Goal: Find specific page/section: Find specific page/section

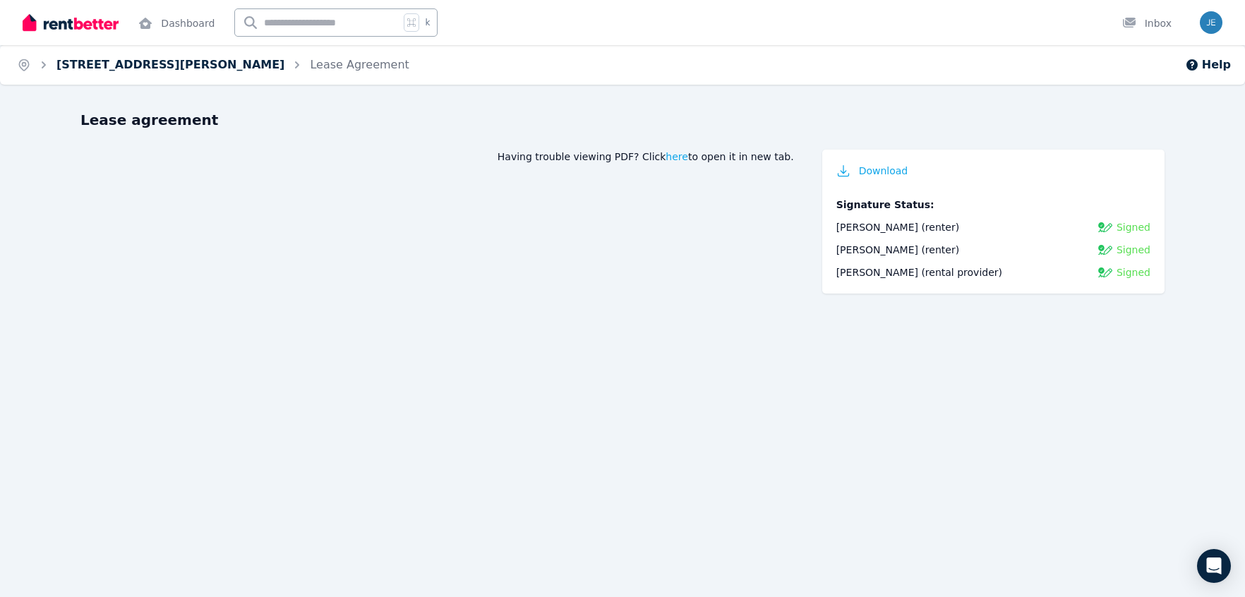
click at [102, 66] on link "[STREET_ADDRESS][PERSON_NAME]" at bounding box center [170, 64] width 228 height 13
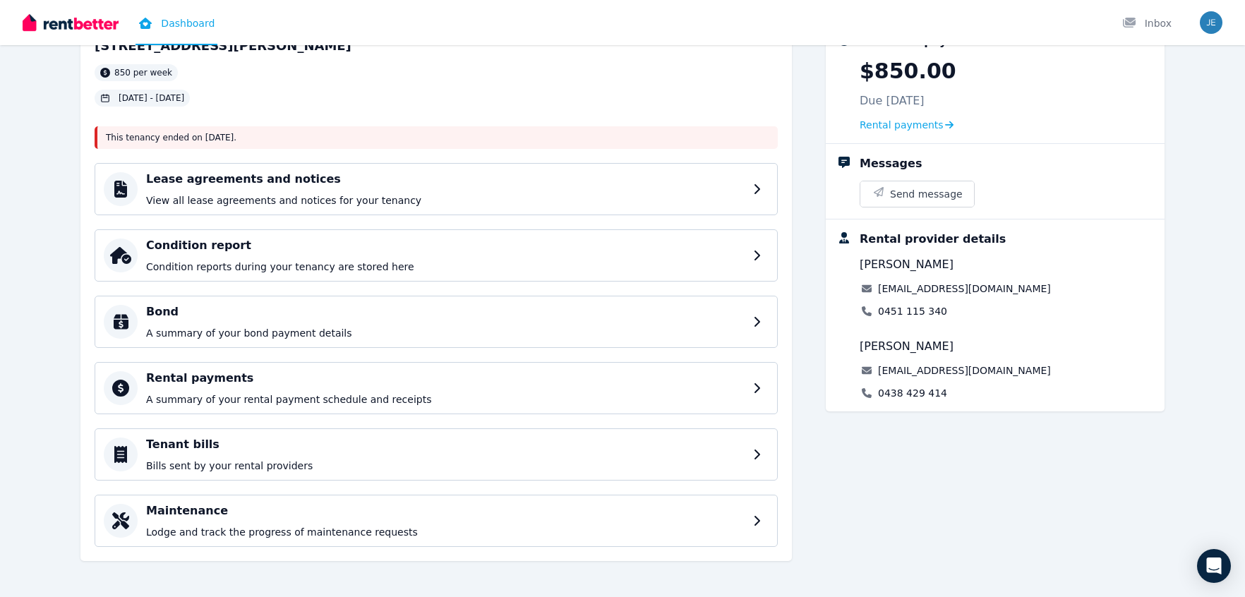
scroll to position [101, 0]
click at [452, 377] on h4 "Rental payments" at bounding box center [448, 376] width 604 height 17
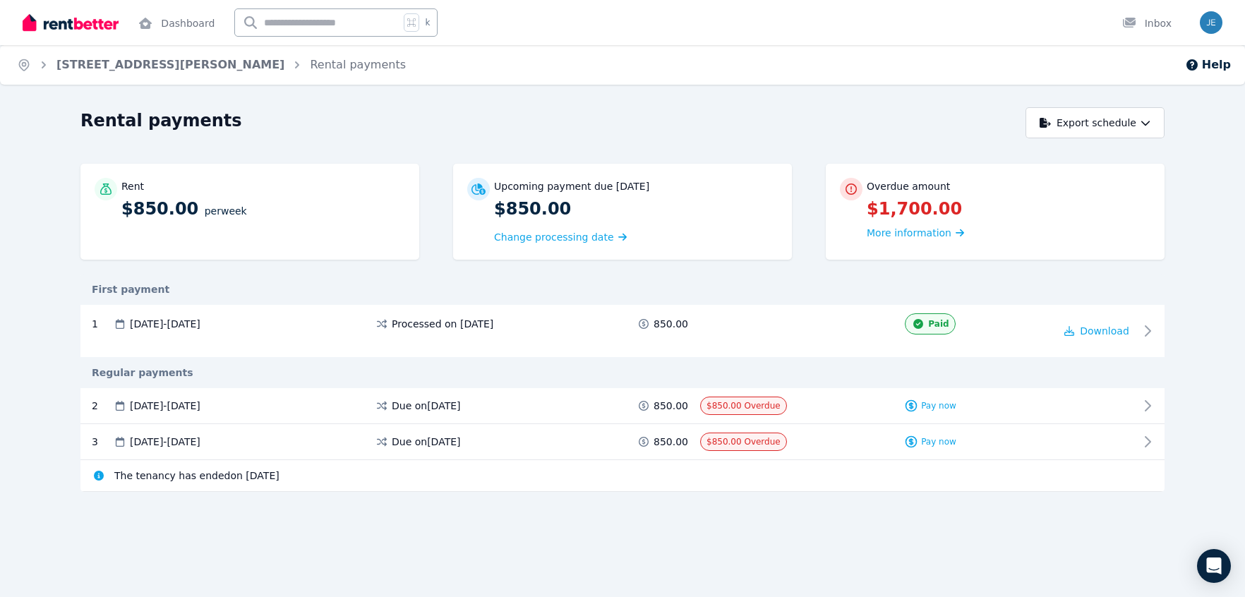
click at [102, 475] on icon at bounding box center [99, 476] width 10 height 10
click at [118, 68] on link "24 Lyle St, Girraween" at bounding box center [170, 64] width 228 height 13
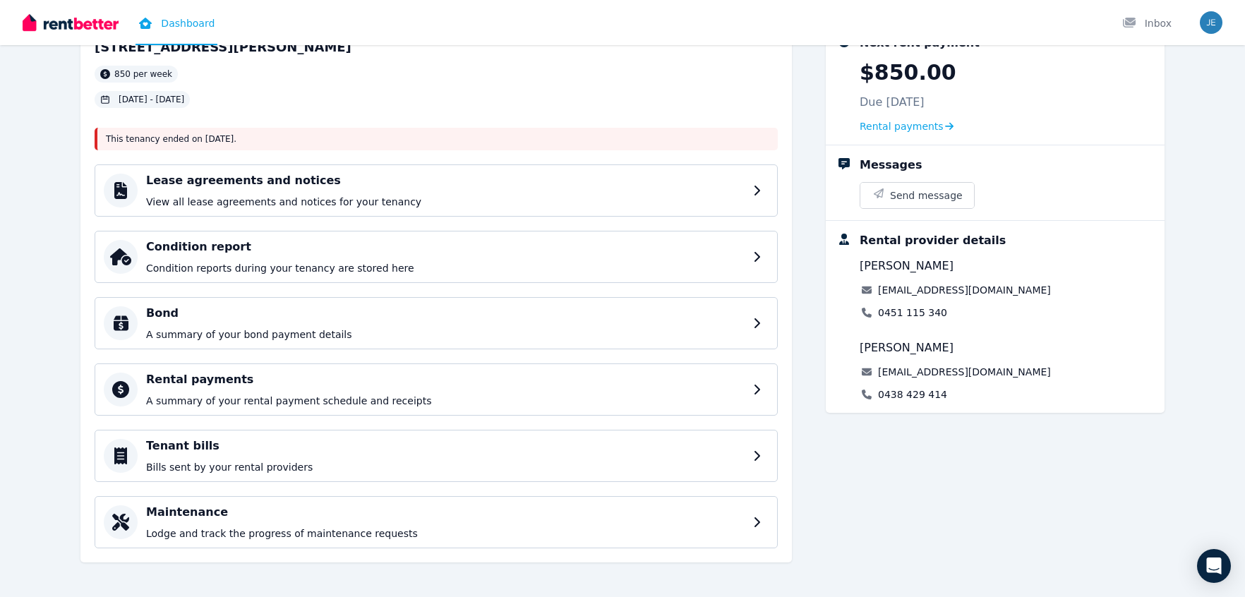
scroll to position [101, 0]
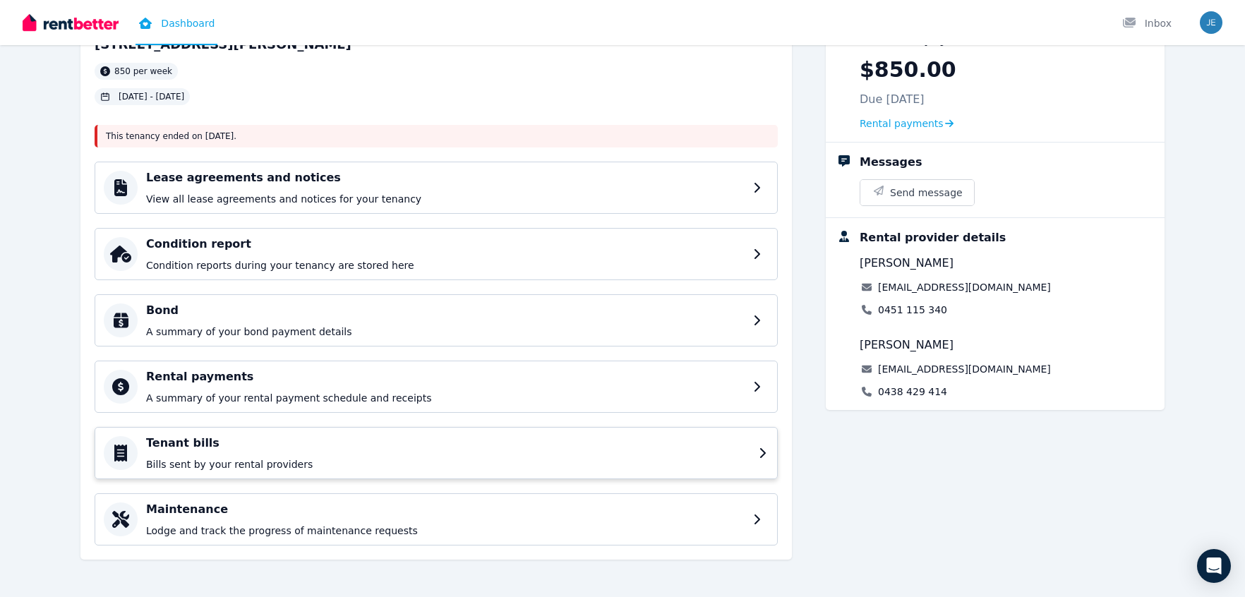
click at [252, 435] on h4 "Tenant bills" at bounding box center [448, 443] width 604 height 17
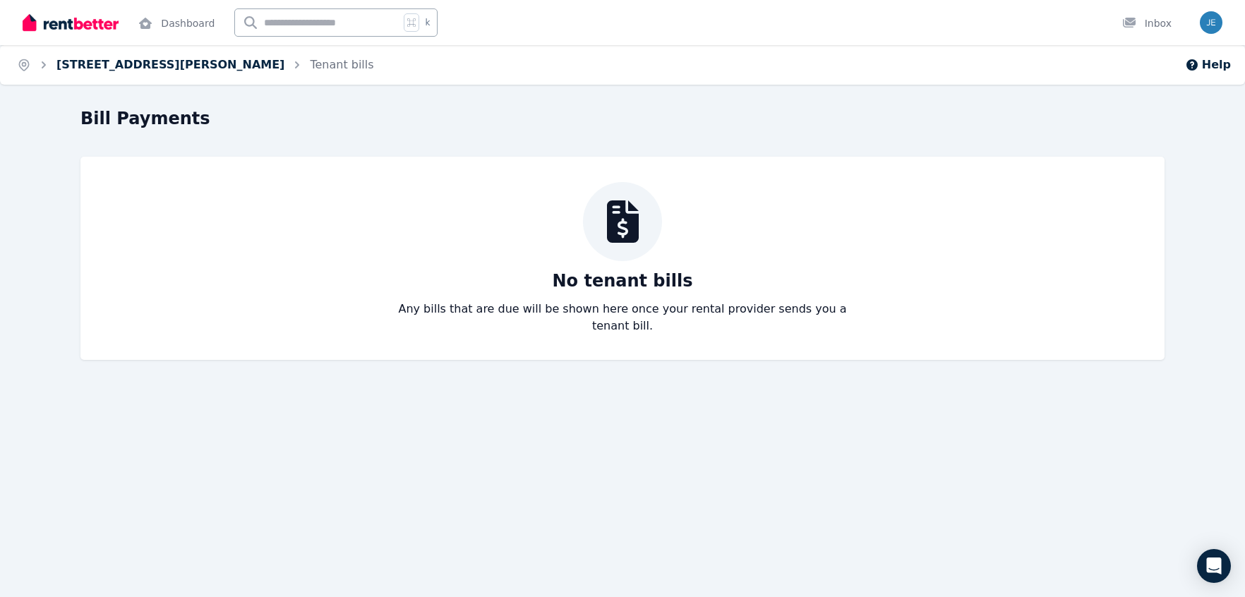
click at [96, 68] on link "24 Lyle St, Girraween" at bounding box center [170, 64] width 228 height 13
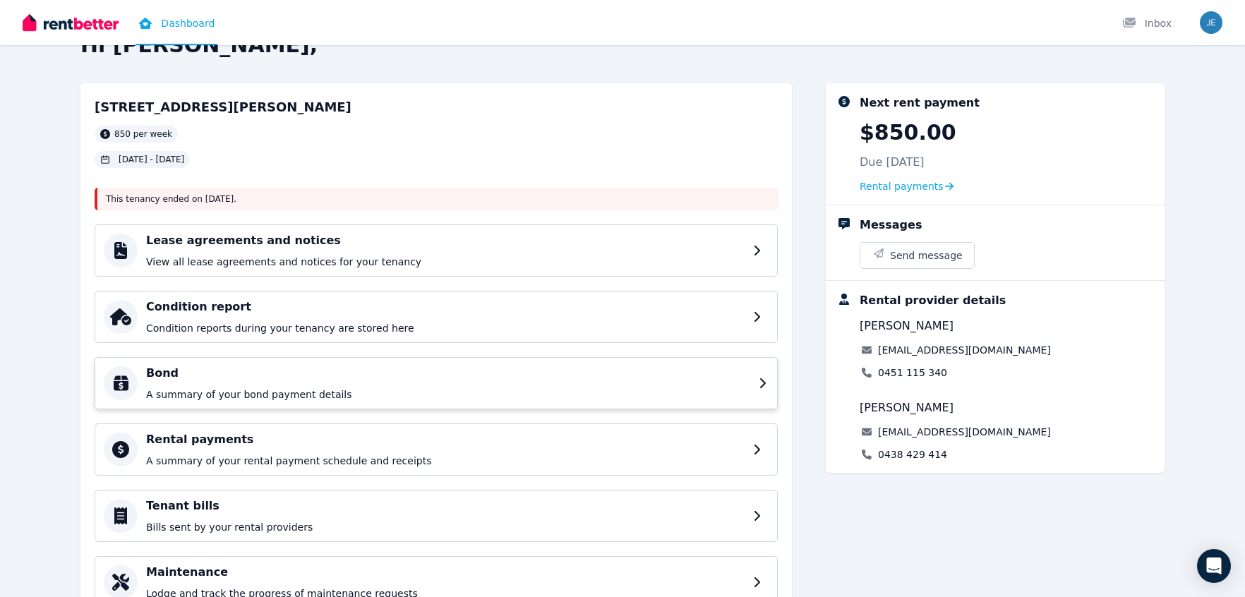
scroll to position [101, 0]
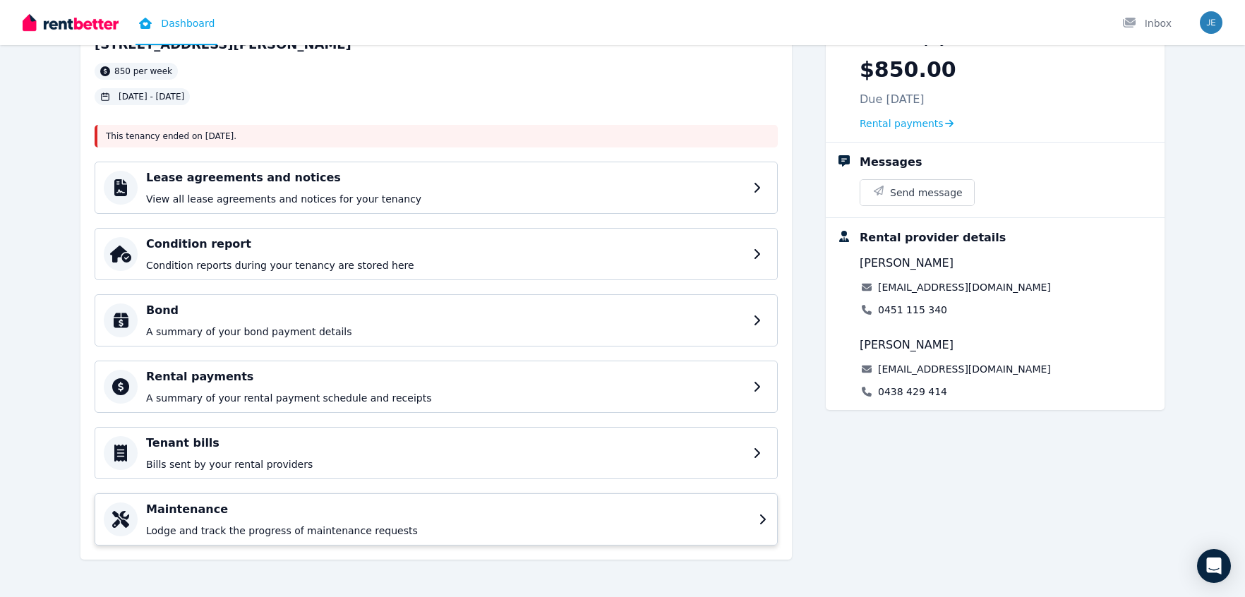
click at [326, 518] on div "Maintenance Lodge and track the progress of maintenance requests" at bounding box center [448, 519] width 604 height 37
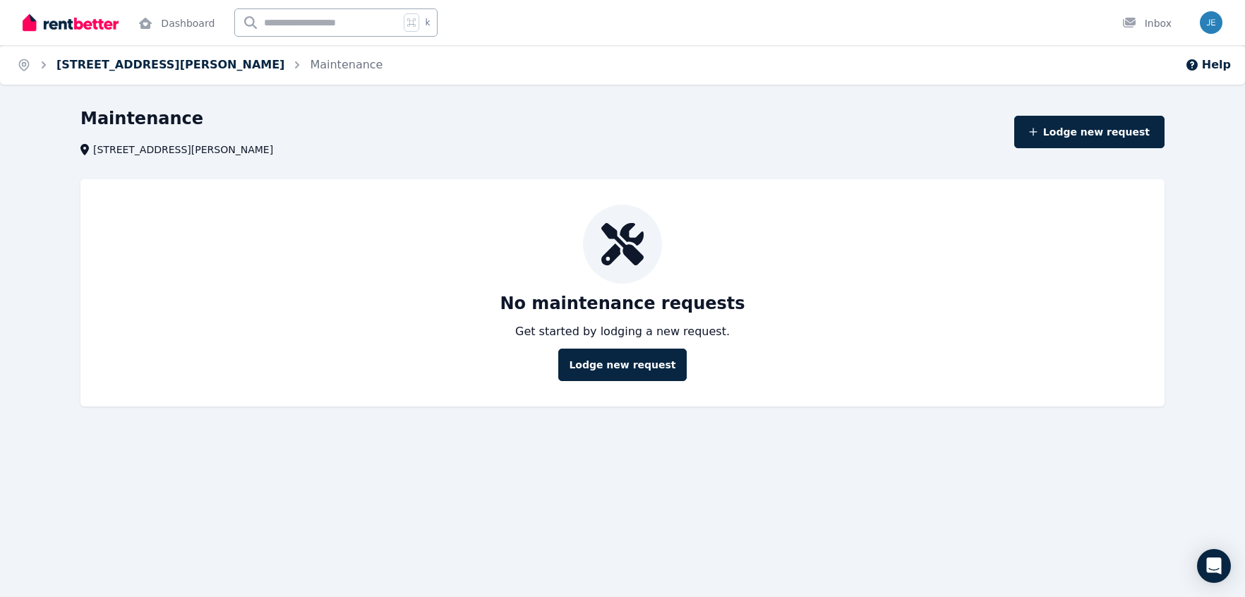
click at [131, 66] on link "24 Lyle St, Girraween" at bounding box center [170, 64] width 228 height 13
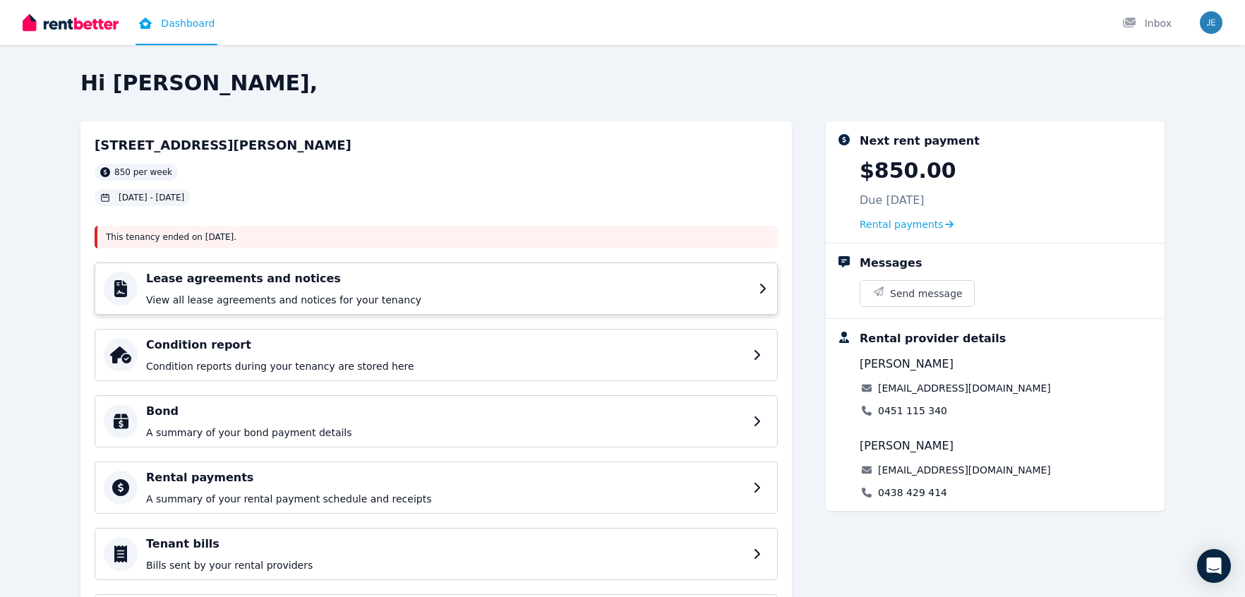
click at [308, 278] on h4 "Lease agreements and notices" at bounding box center [448, 278] width 604 height 17
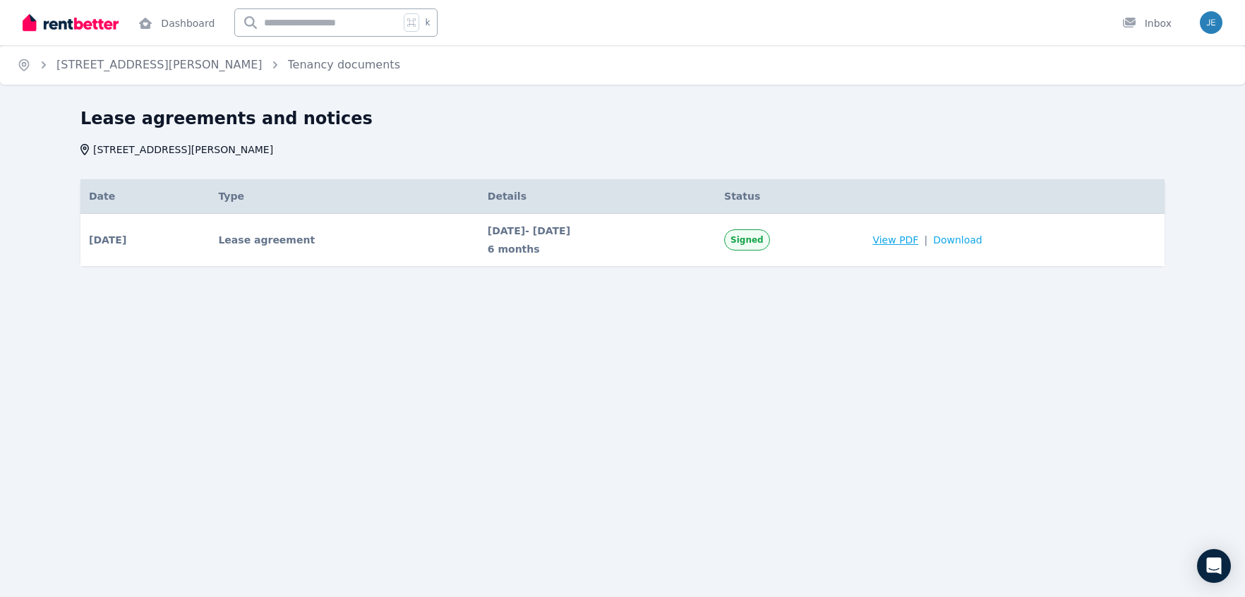
click at [918, 240] on span "View PDF" at bounding box center [895, 240] width 46 height 14
